Goal: Task Accomplishment & Management: Complete application form

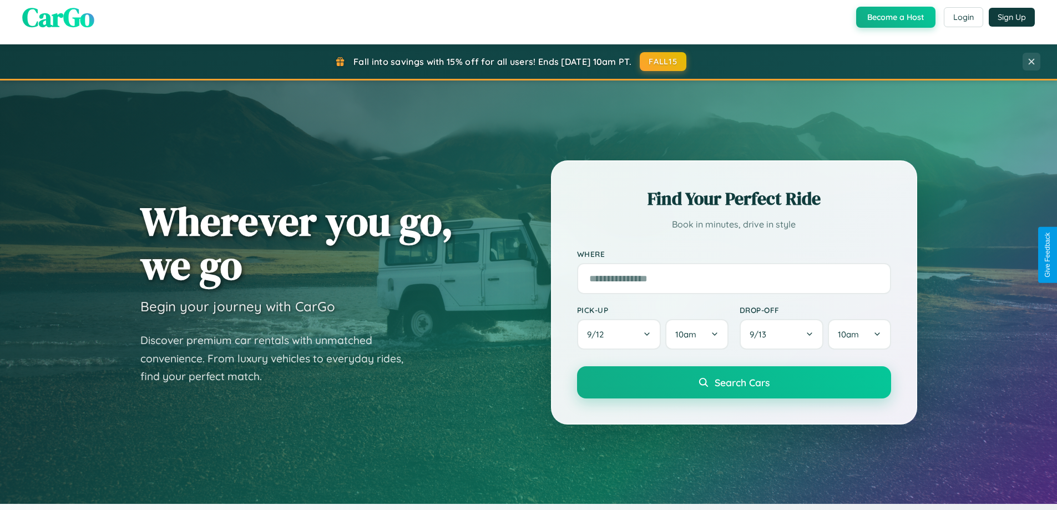
scroll to position [2134, 0]
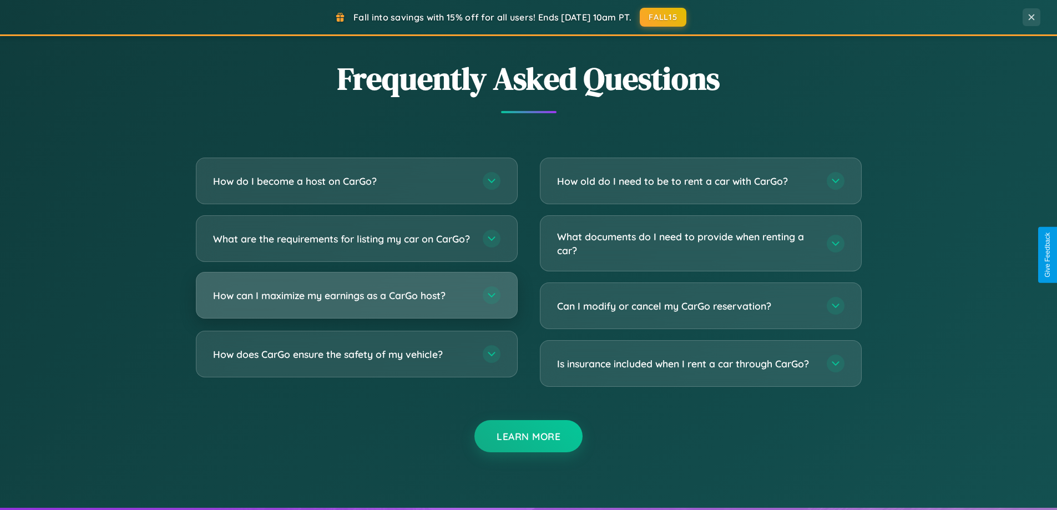
click at [356, 302] on h3 "How can I maximize my earnings as a CarGo host?" at bounding box center [342, 295] width 258 height 14
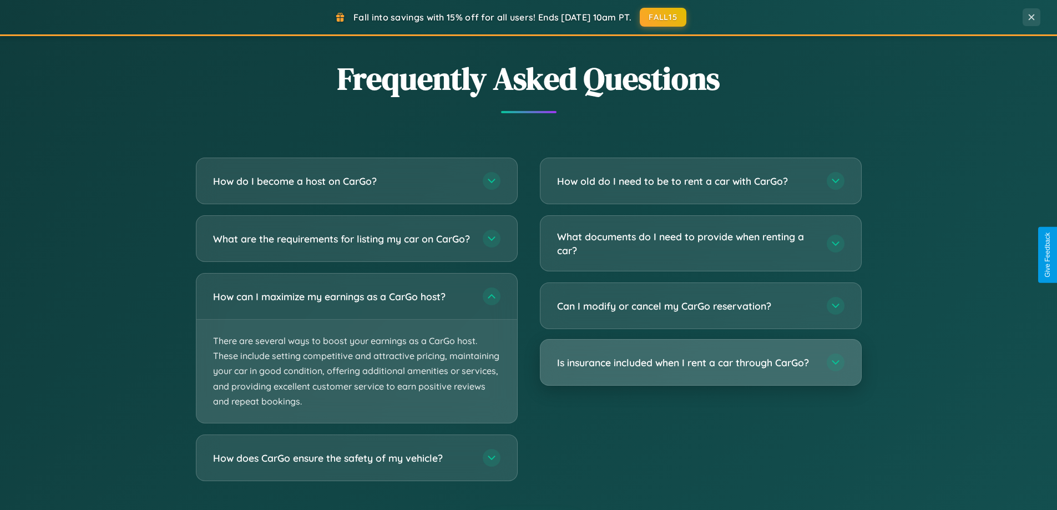
click at [700, 362] on h3 "Is insurance included when I rent a car through CarGo?" at bounding box center [686, 363] width 258 height 14
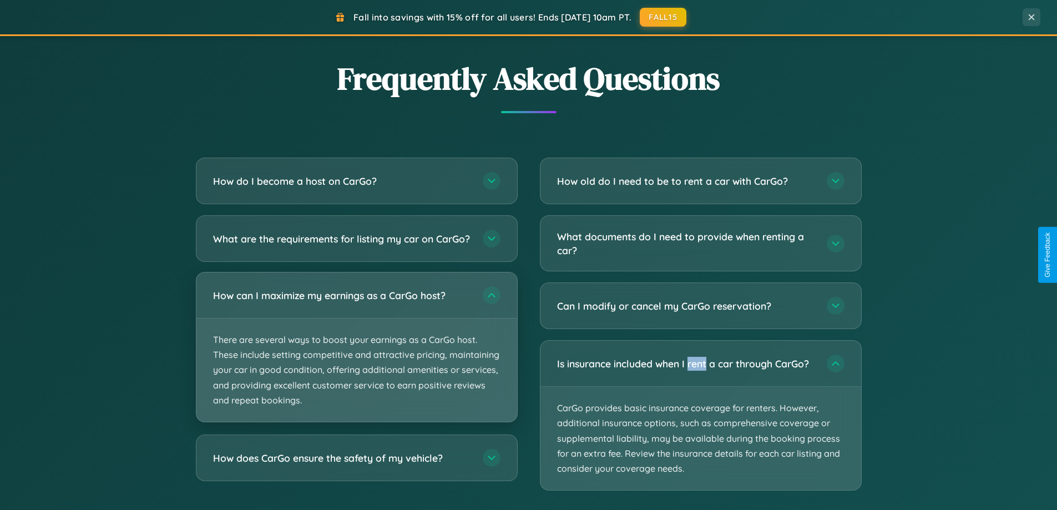
click at [356, 357] on p "There are several ways to boost your earnings as a CarGo host. These include se…" at bounding box center [356, 369] width 321 height 103
click at [356, 356] on p "There are several ways to boost your earnings as a CarGo host. These include se…" at bounding box center [356, 369] width 321 height 103
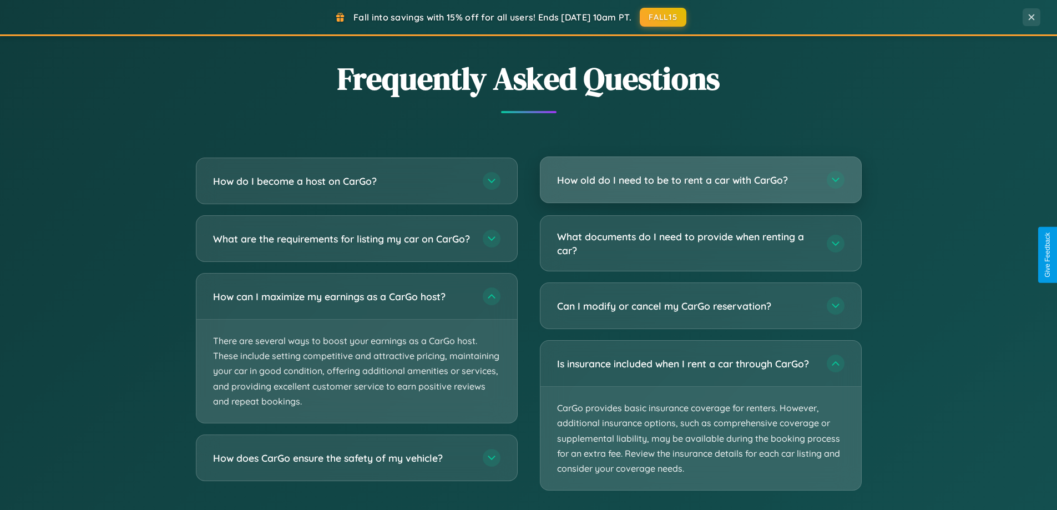
click at [700, 180] on h3 "How old do I need to be to rent a car with CarGo?" at bounding box center [686, 180] width 258 height 14
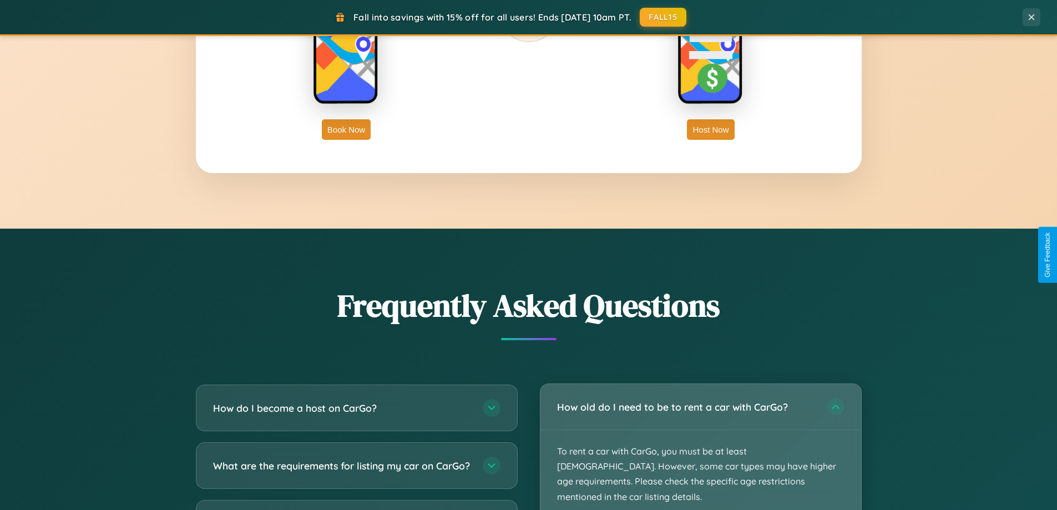
scroll to position [0, 0]
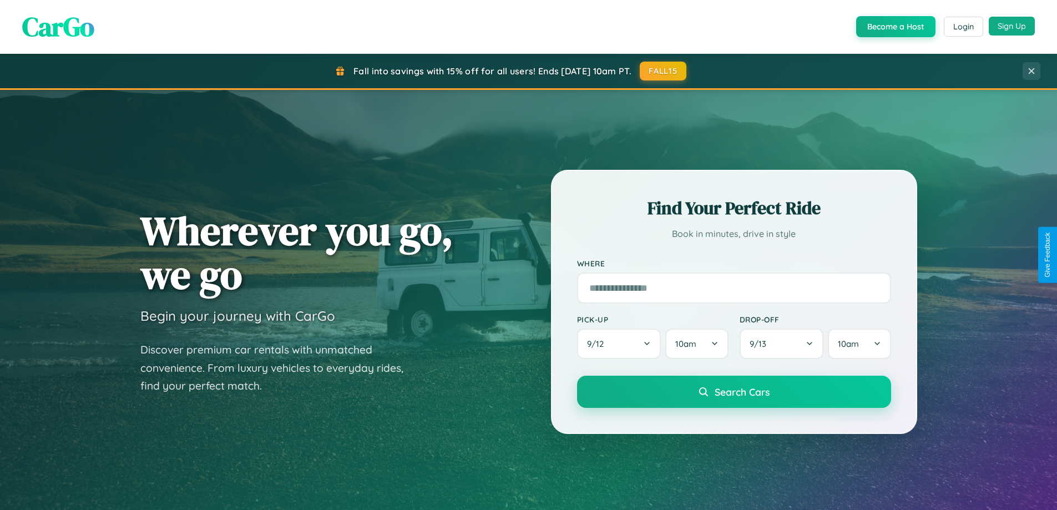
click at [1011, 27] on button "Sign Up" at bounding box center [1011, 26] width 46 height 19
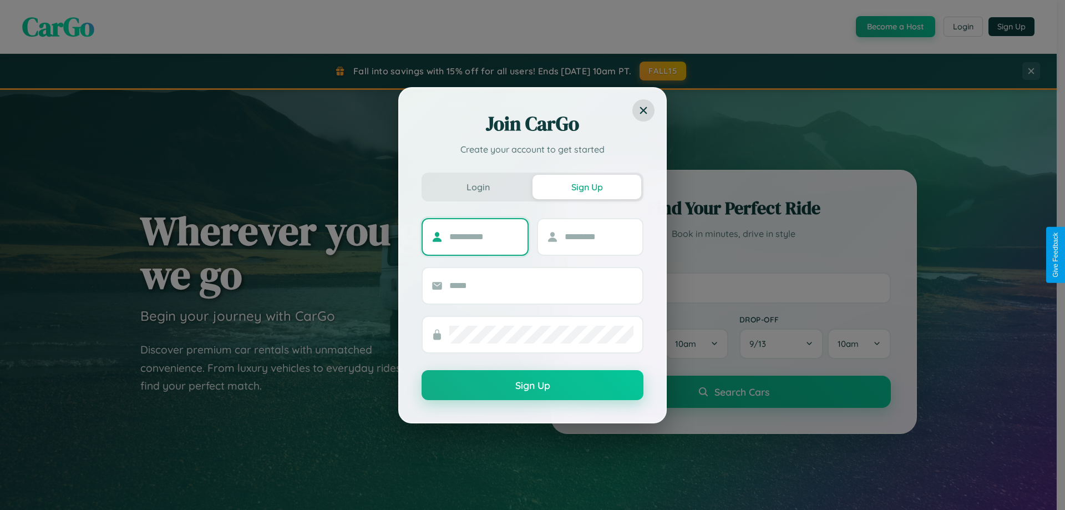
click at [484, 236] on input "text" at bounding box center [483, 237] width 69 height 18
type input "******"
click at [598, 236] on input "text" at bounding box center [599, 237] width 69 height 18
type input "*****"
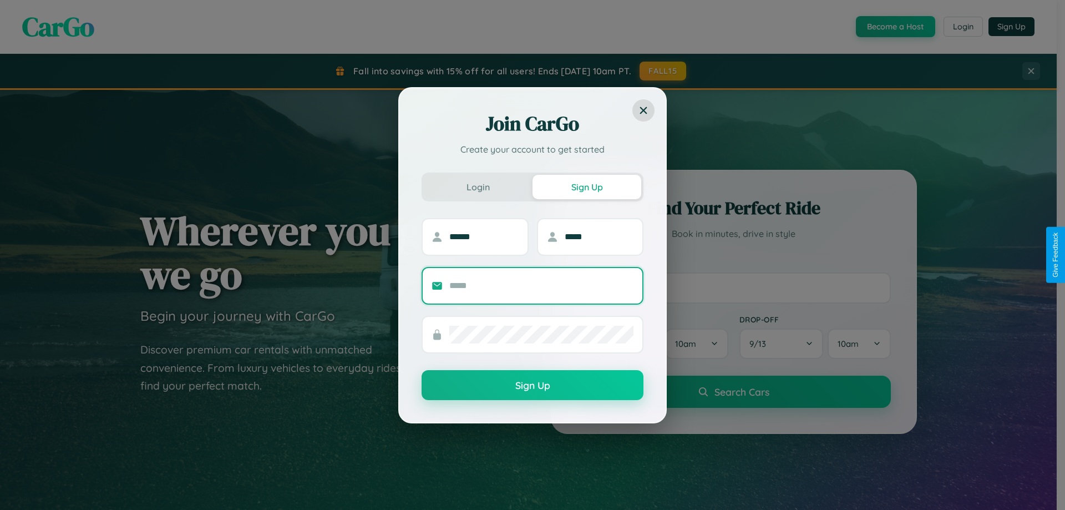
click at [541, 285] on input "text" at bounding box center [541, 286] width 184 height 18
type input "**********"
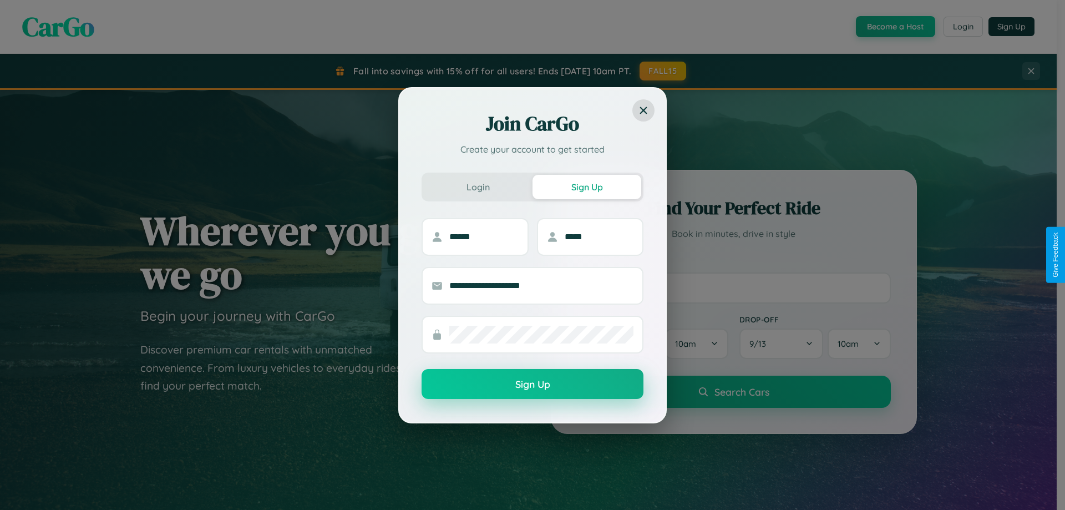
click at [532, 384] on button "Sign Up" at bounding box center [533, 384] width 222 height 30
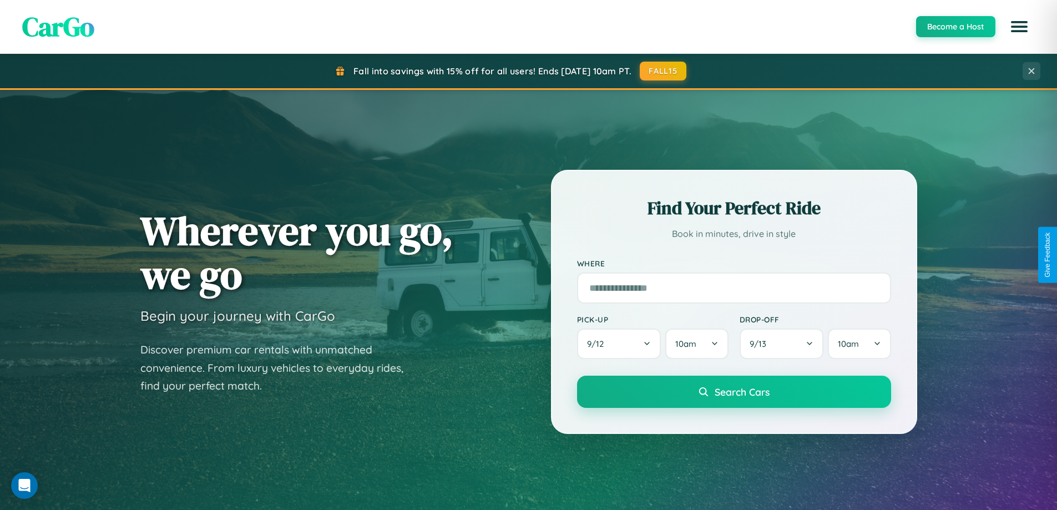
scroll to position [33, 0]
